Goal: Task Accomplishment & Management: Complete application form

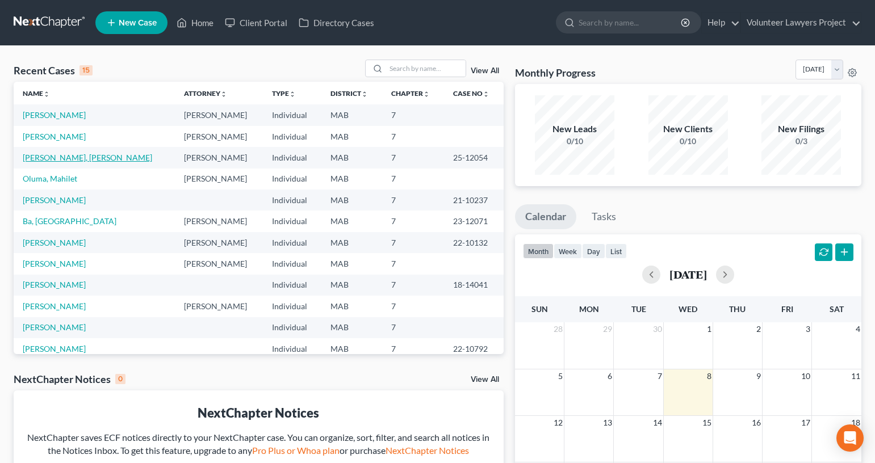
click at [68, 159] on link "[PERSON_NAME], [PERSON_NAME]" at bounding box center [87, 158] width 129 height 10
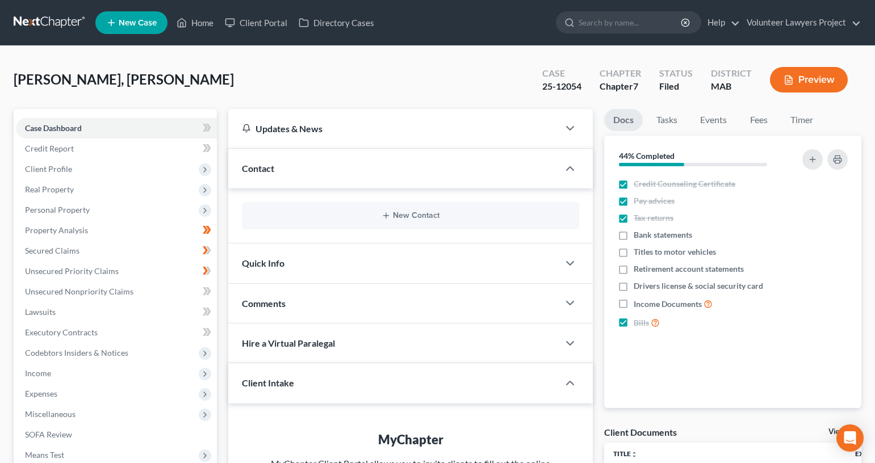
click at [57, 174] on span "Client Profile" at bounding box center [116, 169] width 201 height 20
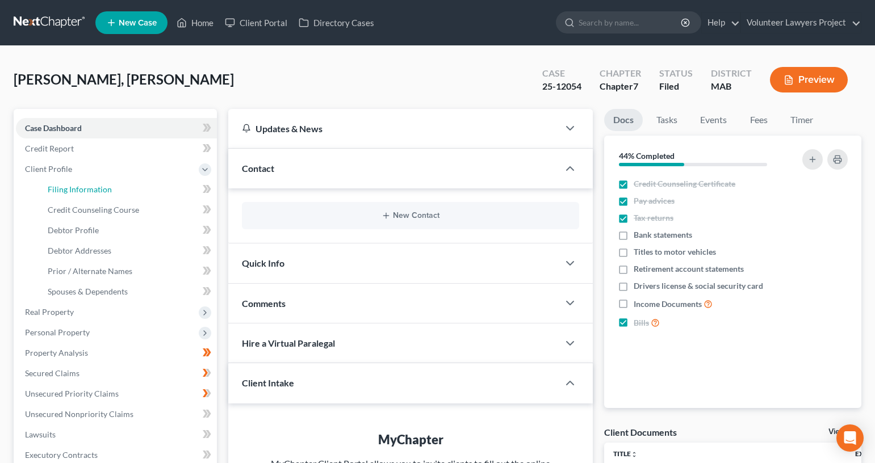
click at [70, 188] on span "Filing Information" at bounding box center [80, 190] width 64 height 10
select select "1"
select select "0"
select select "39"
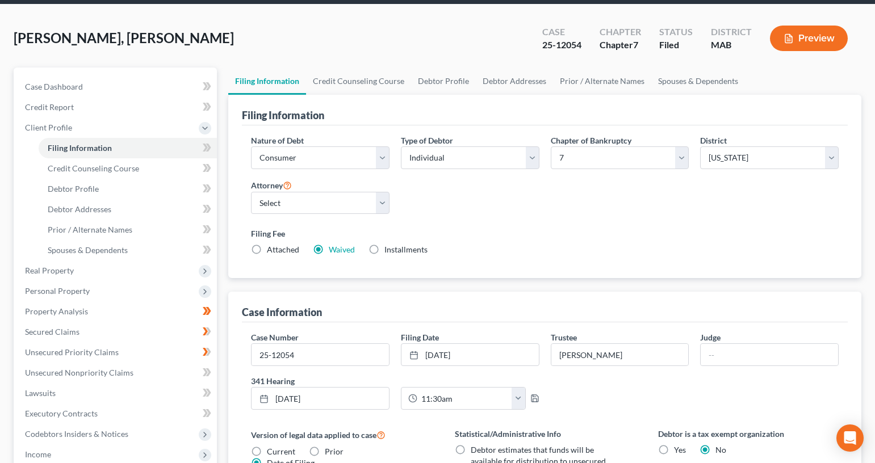
scroll to position [114, 0]
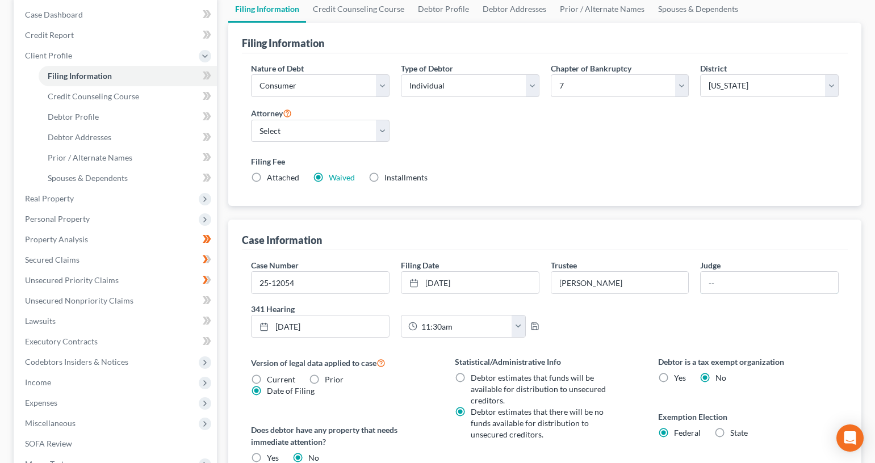
click at [729, 290] on input "text" at bounding box center [769, 283] width 137 height 22
click at [766, 284] on input "text" at bounding box center [769, 283] width 137 height 22
type input "[PERSON_NAME]"
click at [753, 315] on div "Case Number 25-12054 Filing Date [DATE] close Date [DATE] Time 12:00 AM chevron…" at bounding box center [544, 302] width 599 height 87
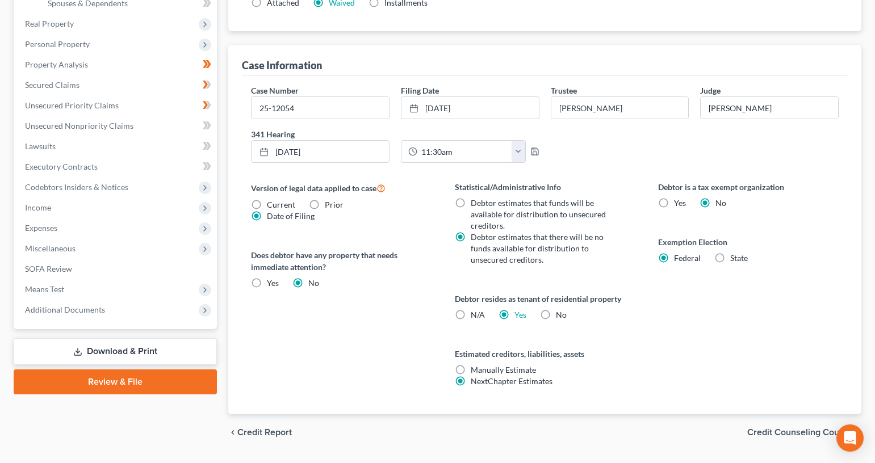
scroll to position [319, 0]
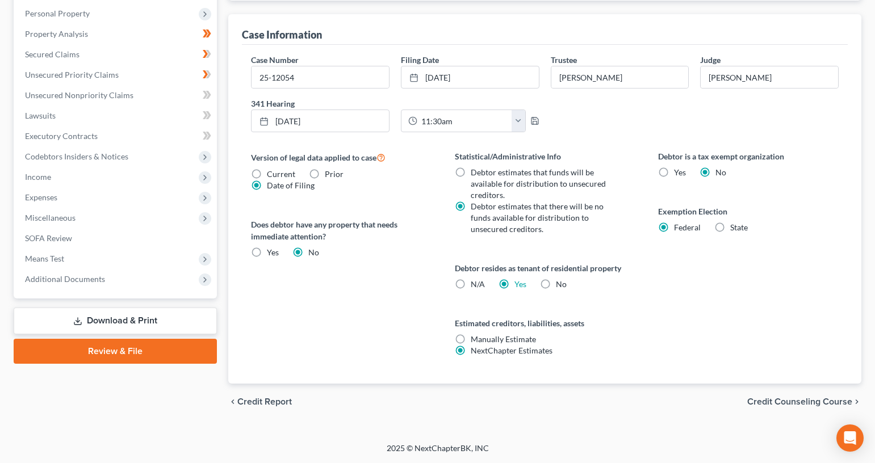
click at [794, 398] on span "Credit Counseling Course" at bounding box center [799, 401] width 105 height 9
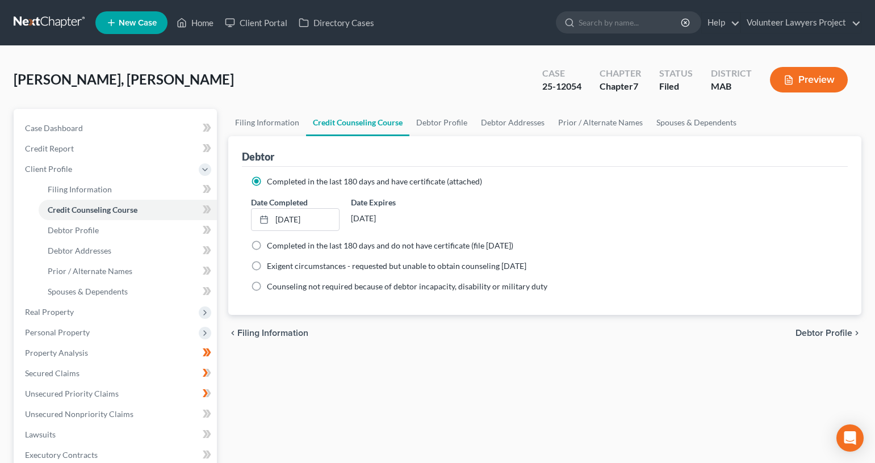
click at [815, 333] on span "Debtor Profile" at bounding box center [823, 333] width 57 height 9
select select "3"
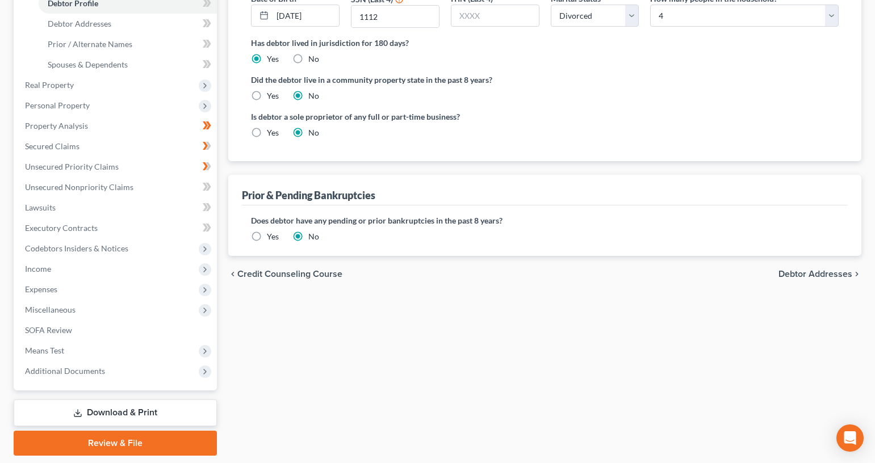
click at [809, 276] on span "Debtor Addresses" at bounding box center [815, 274] width 74 height 9
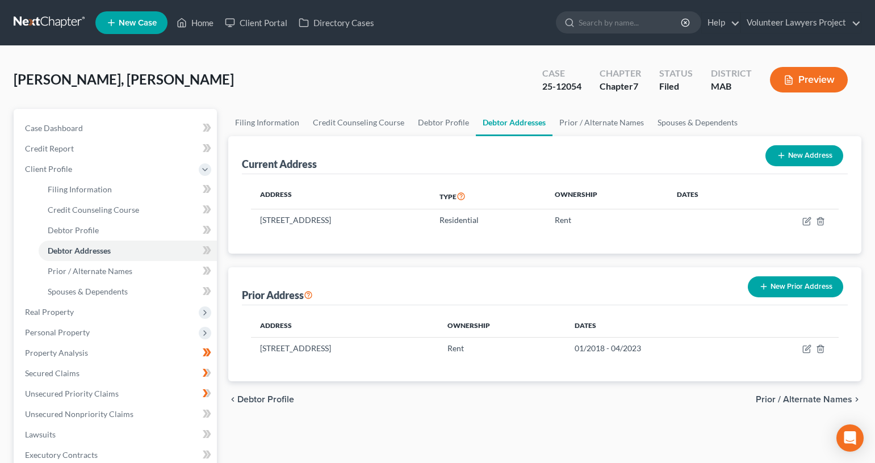
click at [813, 405] on div "chevron_left Debtor Profile Prior / Alternate Names chevron_right" at bounding box center [544, 399] width 633 height 36
click at [813, 395] on span "Prior / Alternate Names" at bounding box center [804, 399] width 97 height 9
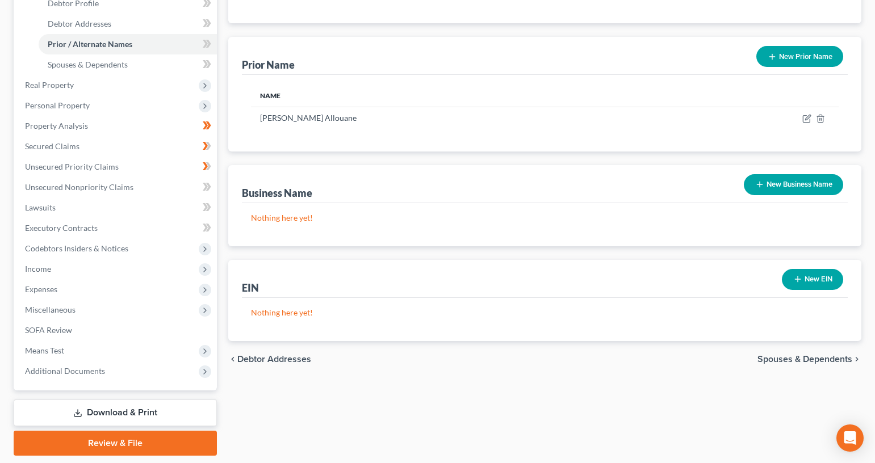
click at [814, 362] on span "Spouses & Dependents" at bounding box center [804, 359] width 95 height 9
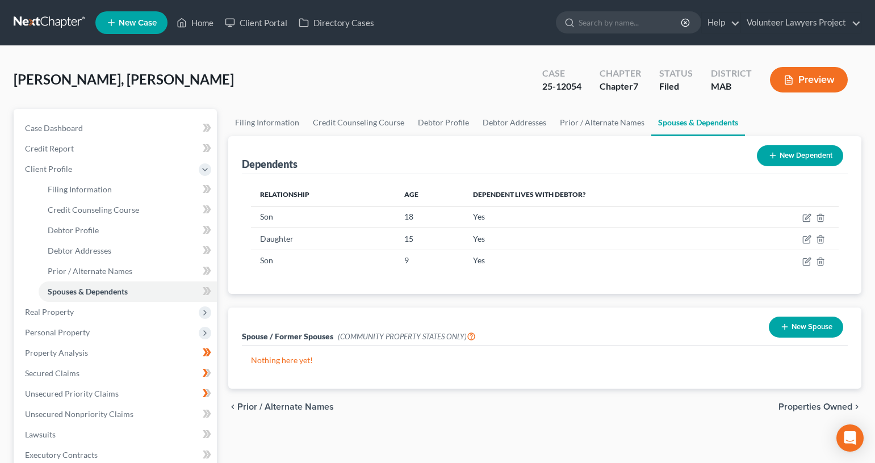
click at [808, 404] on span "Properties Owned" at bounding box center [815, 406] width 74 height 9
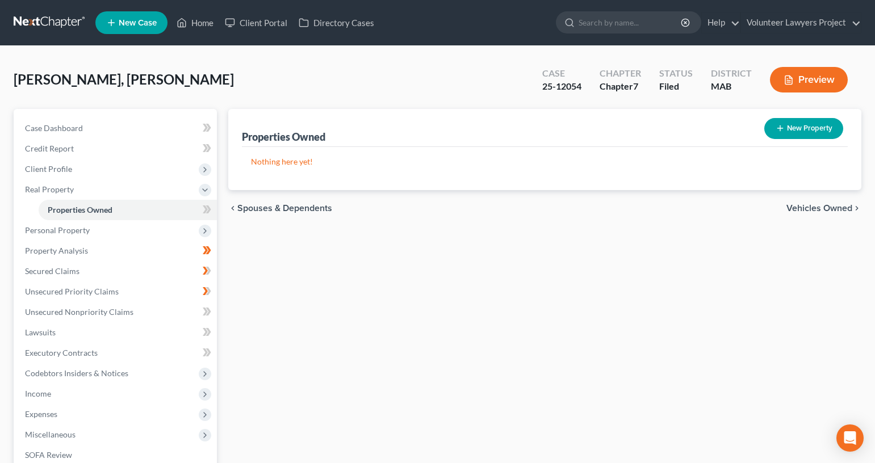
click at [817, 207] on span "Vehicles Owned" at bounding box center [819, 208] width 66 height 9
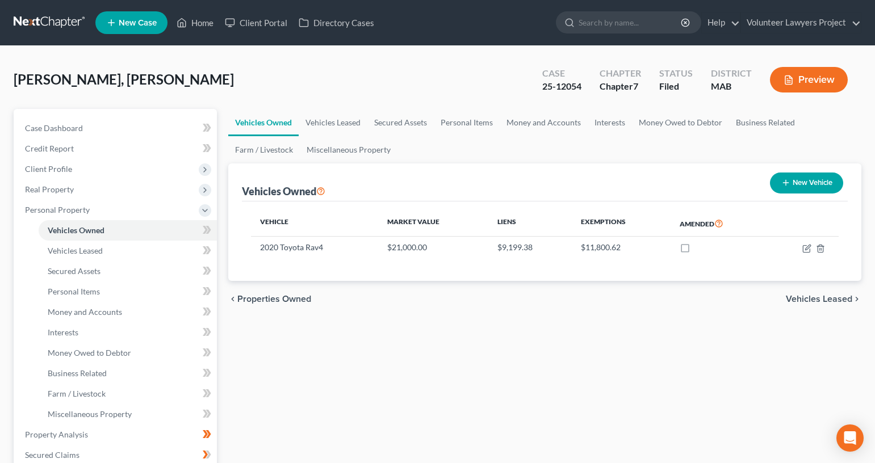
click at [815, 297] on span "Vehicles Leased" at bounding box center [819, 299] width 66 height 9
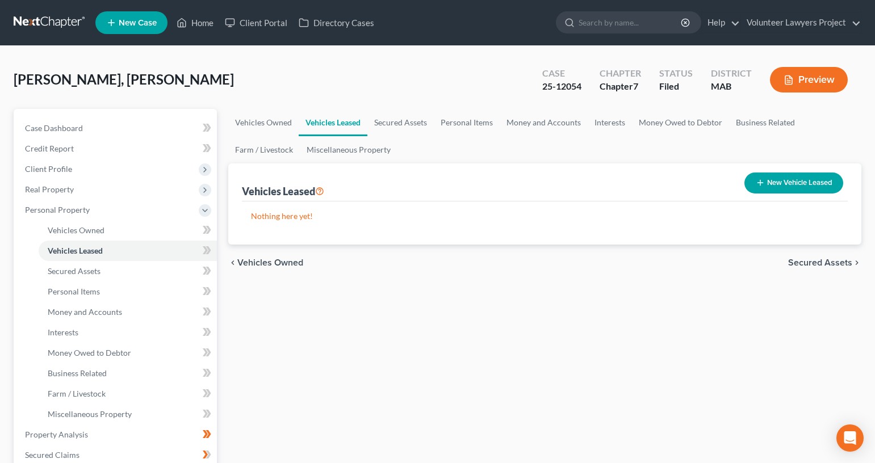
click at [811, 259] on span "Secured Assets" at bounding box center [820, 262] width 64 height 9
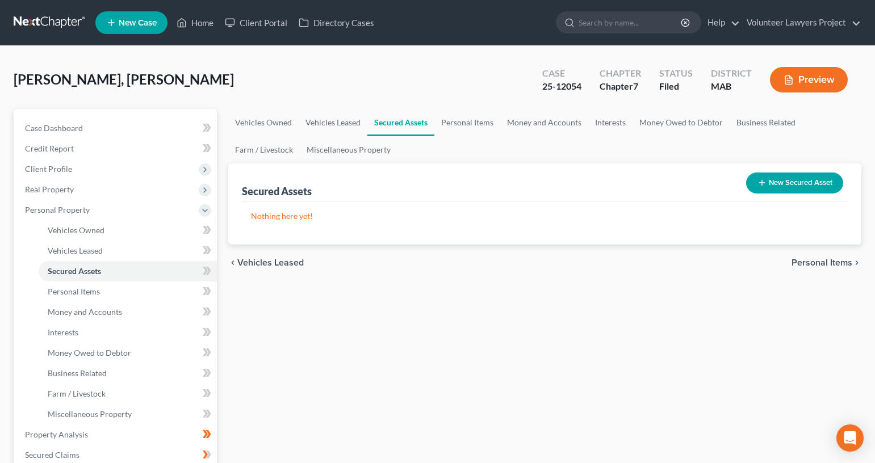
click at [816, 259] on span "Personal Items" at bounding box center [821, 262] width 61 height 9
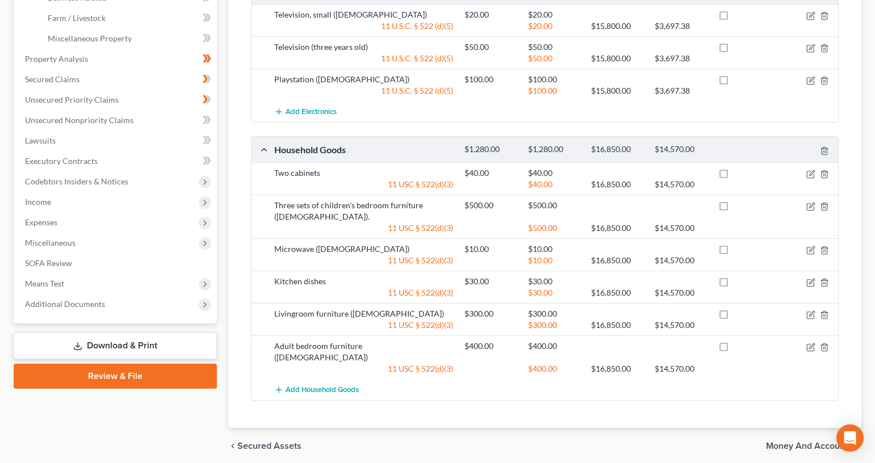
scroll to position [409, 0]
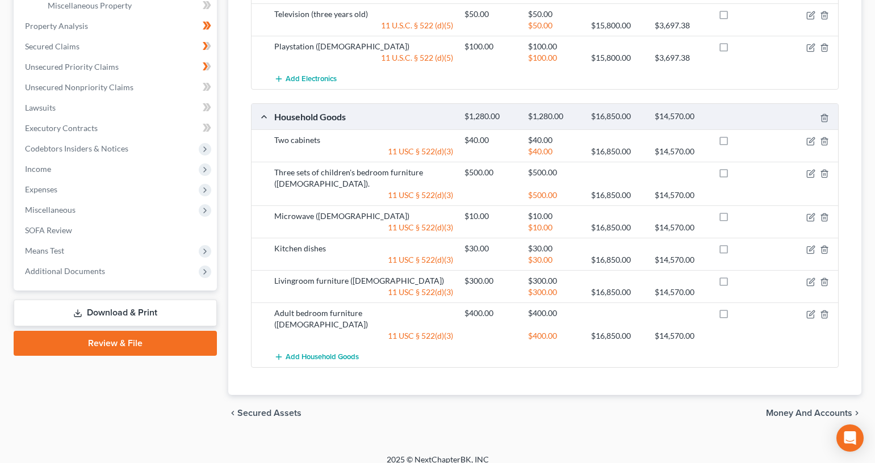
click at [815, 409] on span "Money and Accounts" at bounding box center [809, 413] width 86 height 9
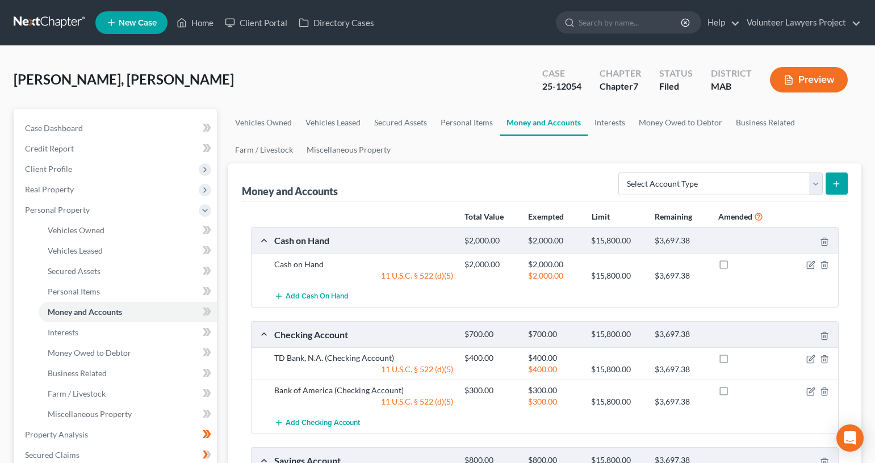
scroll to position [57, 0]
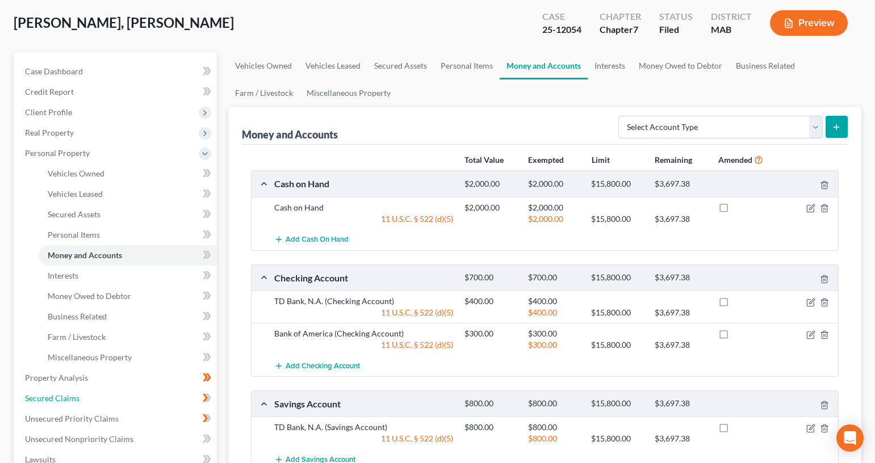
click at [58, 397] on span "Secured Claims" at bounding box center [52, 398] width 54 height 10
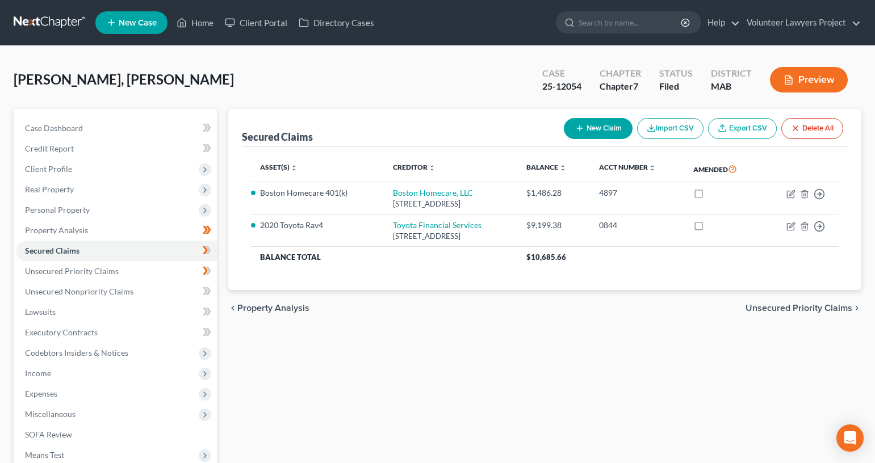
click at [56, 169] on span "Client Profile" at bounding box center [48, 169] width 47 height 10
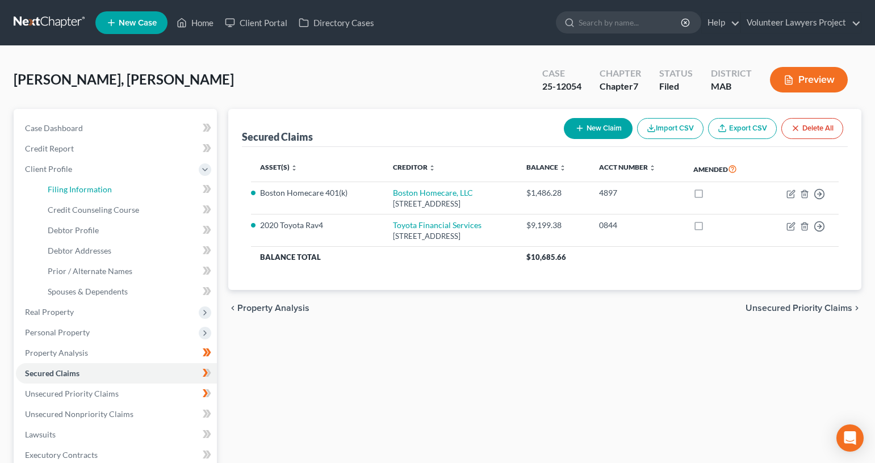
click at [89, 191] on span "Filing Information" at bounding box center [80, 190] width 64 height 10
select select "1"
select select "0"
select select "39"
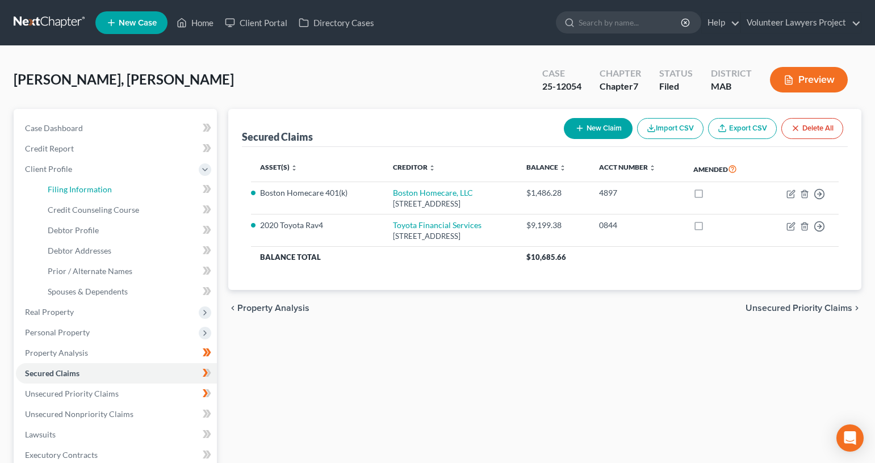
select select "6"
